Goal: Information Seeking & Learning: Learn about a topic

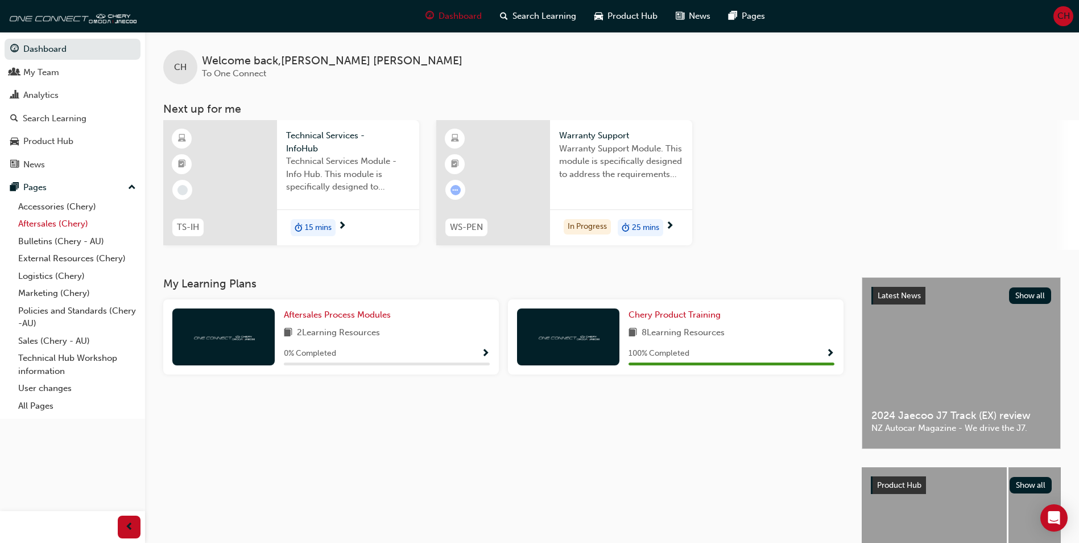
click at [53, 225] on link "Aftersales (Chery)" at bounding box center [77, 224] width 127 height 18
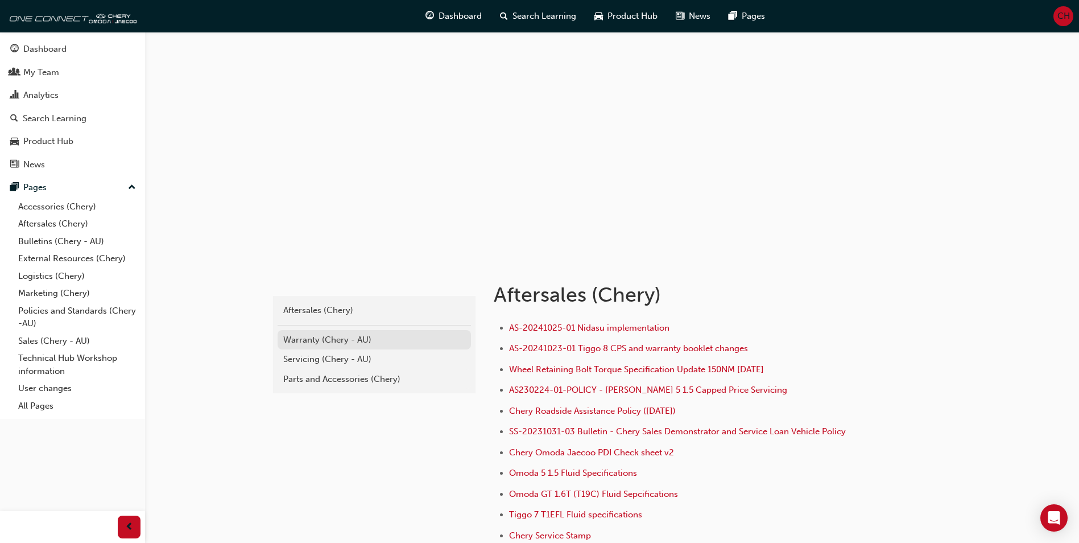
click at [364, 337] on div "Warranty (Chery - AU)" at bounding box center [374, 339] width 182 height 13
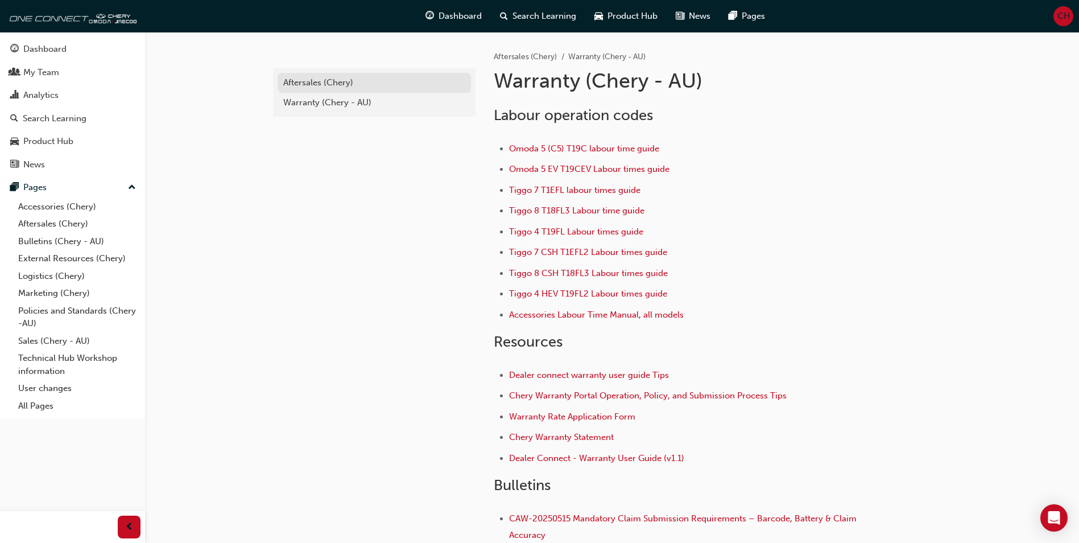
click at [295, 92] on link "Aftersales (Chery)" at bounding box center [374, 83] width 193 height 20
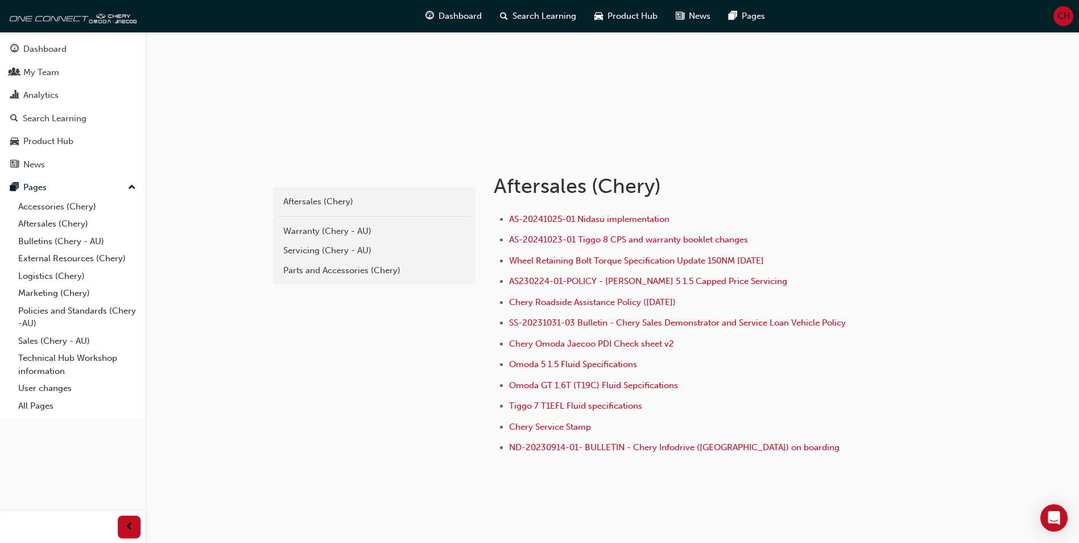
scroll to position [114, 0]
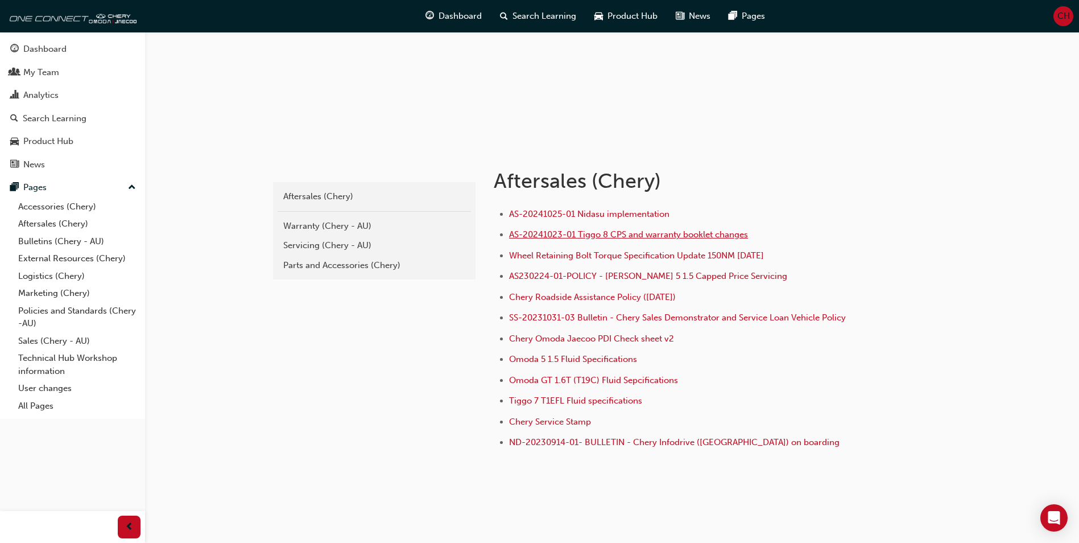
click at [631, 236] on span "AS-20241023-01 Tiggo 8 CPS and warranty booklet changes" at bounding box center [628, 234] width 239 height 10
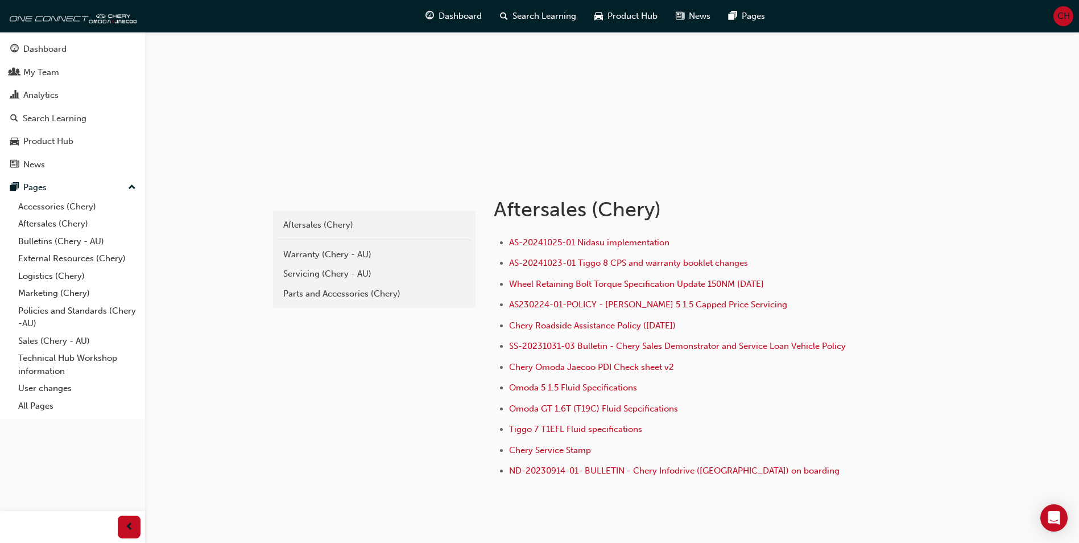
scroll to position [114, 0]
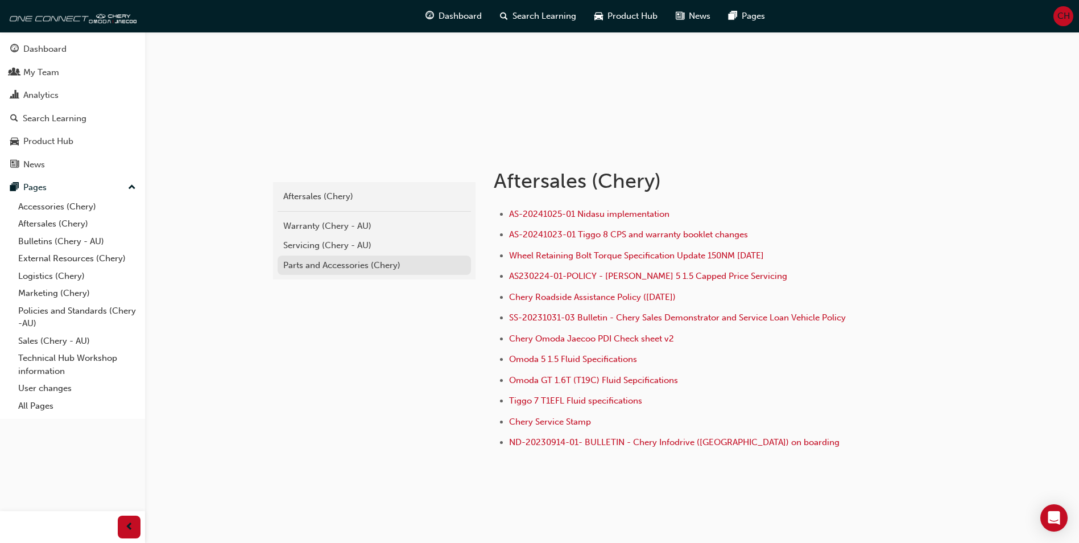
click at [341, 258] on link "Parts and Accessories (Chery)" at bounding box center [374, 265] width 193 height 20
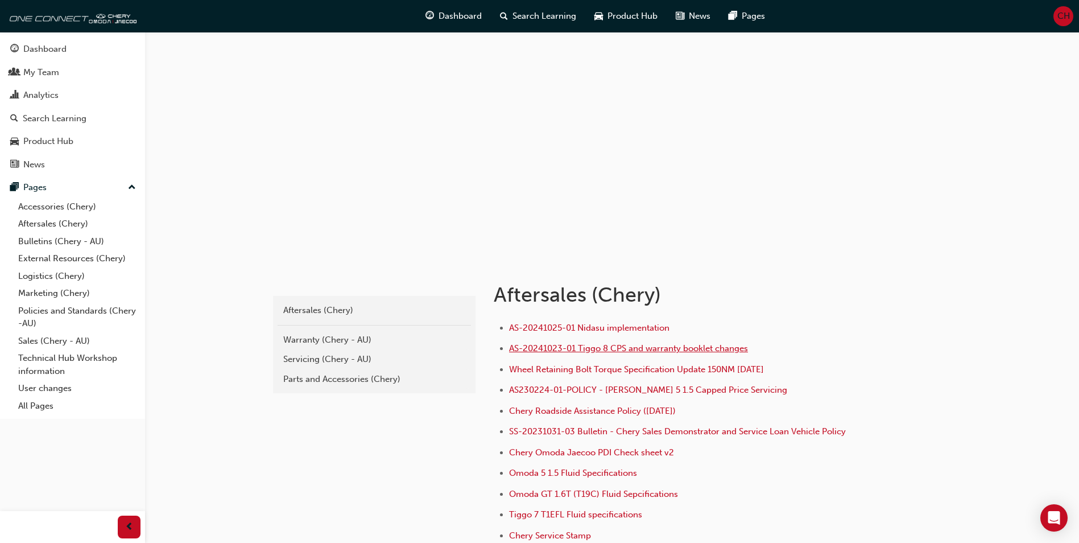
click at [672, 346] on span "AS-20241023-01 Tiggo 8 CPS and warranty booklet changes" at bounding box center [628, 348] width 239 height 10
